Goal: Find specific page/section: Find specific page/section

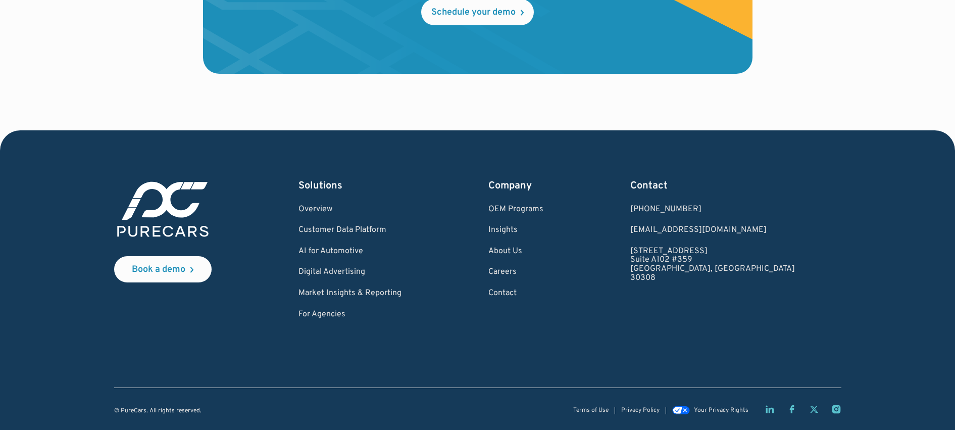
scroll to position [3100, 0]
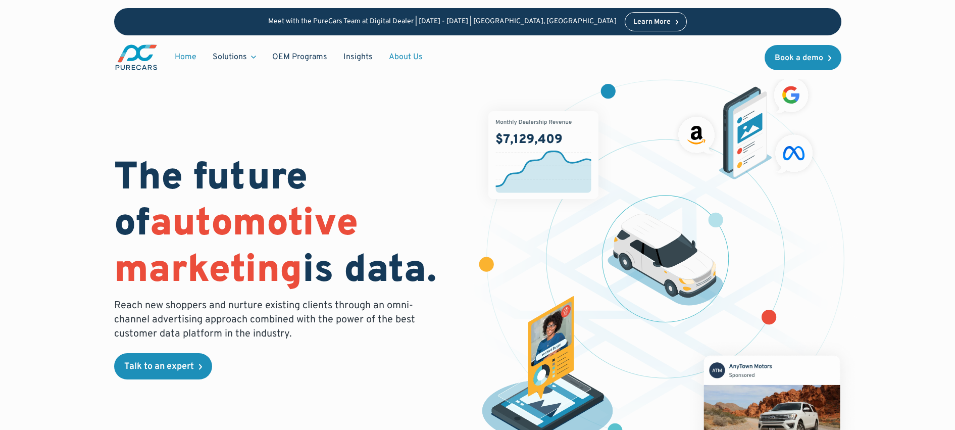
click at [398, 59] on link "About Us" at bounding box center [406, 56] width 50 height 19
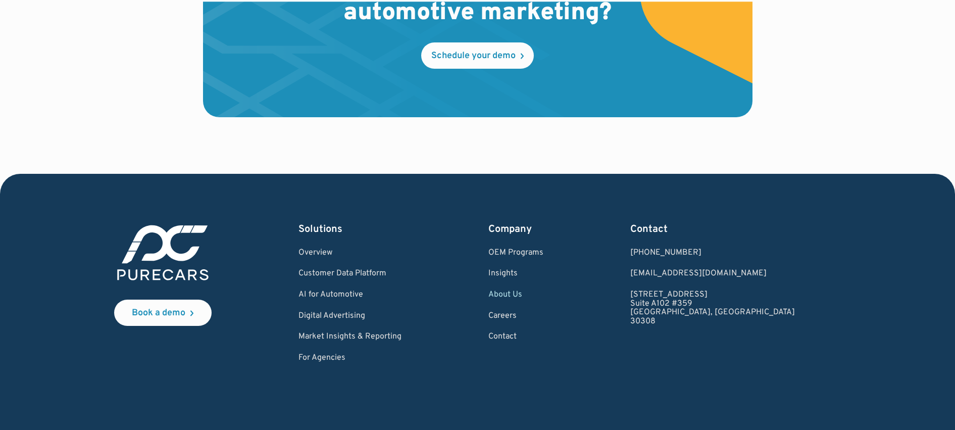
scroll to position [3011, 0]
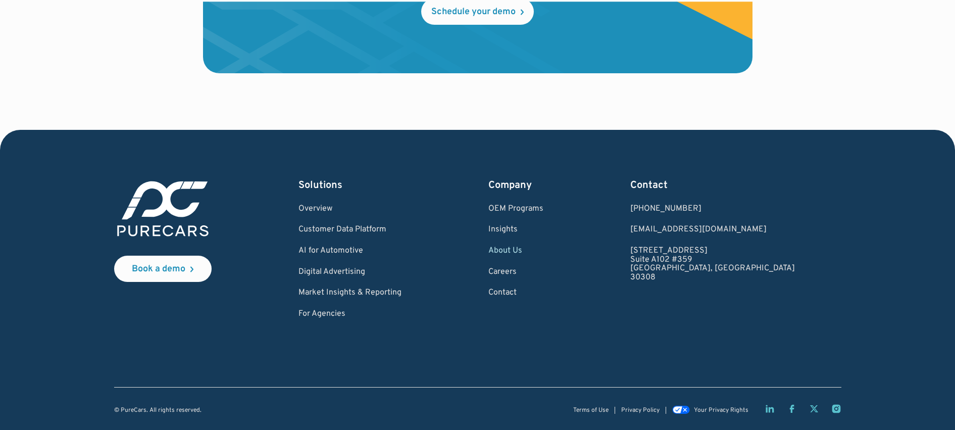
click at [672, 282] on div "Book a demo Solutions Overview Customer Data Platform AI for Automotive Digital…" at bounding box center [477, 248] width 727 height 140
click at [539, 344] on div "Book a demo Solutions Overview Customer Data Platform AI for Automotive Digital…" at bounding box center [477, 296] width 727 height 236
click at [329, 312] on link "For Agencies" at bounding box center [349, 313] width 103 height 9
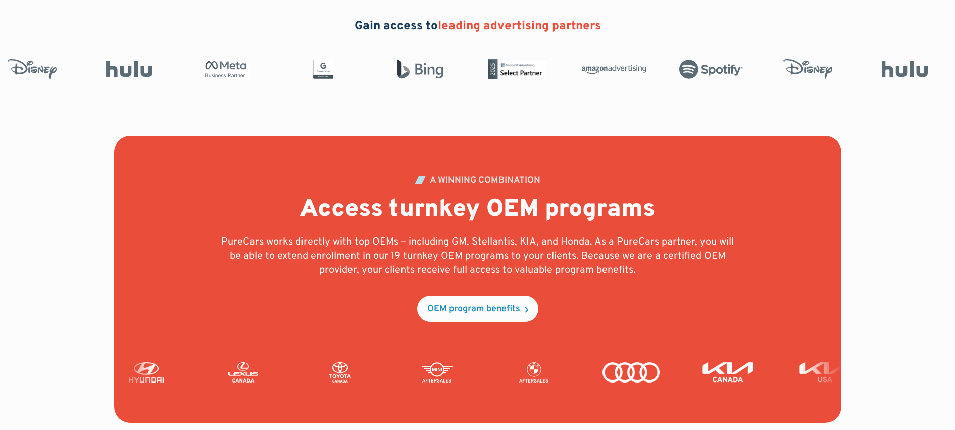
scroll to position [2517, 0]
